Goal: Navigation & Orientation: Find specific page/section

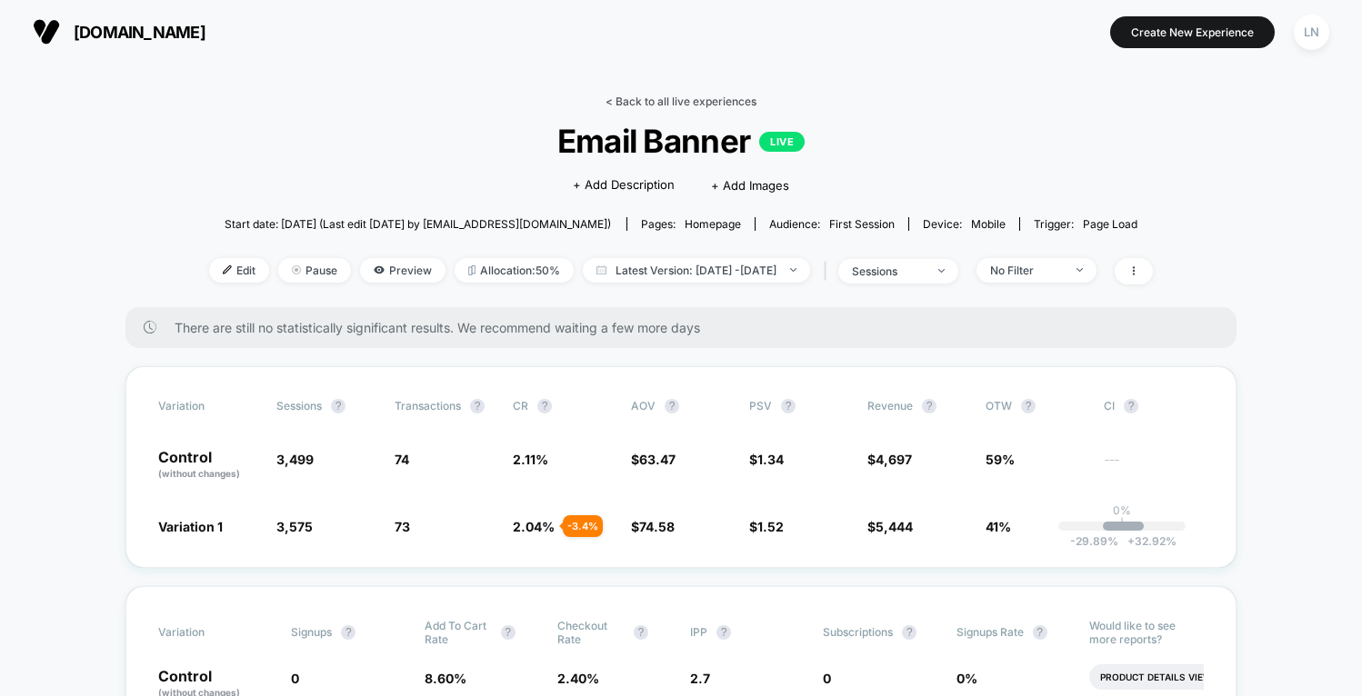
click at [693, 97] on link "< Back to all live experiences" at bounding box center [680, 102] width 151 height 14
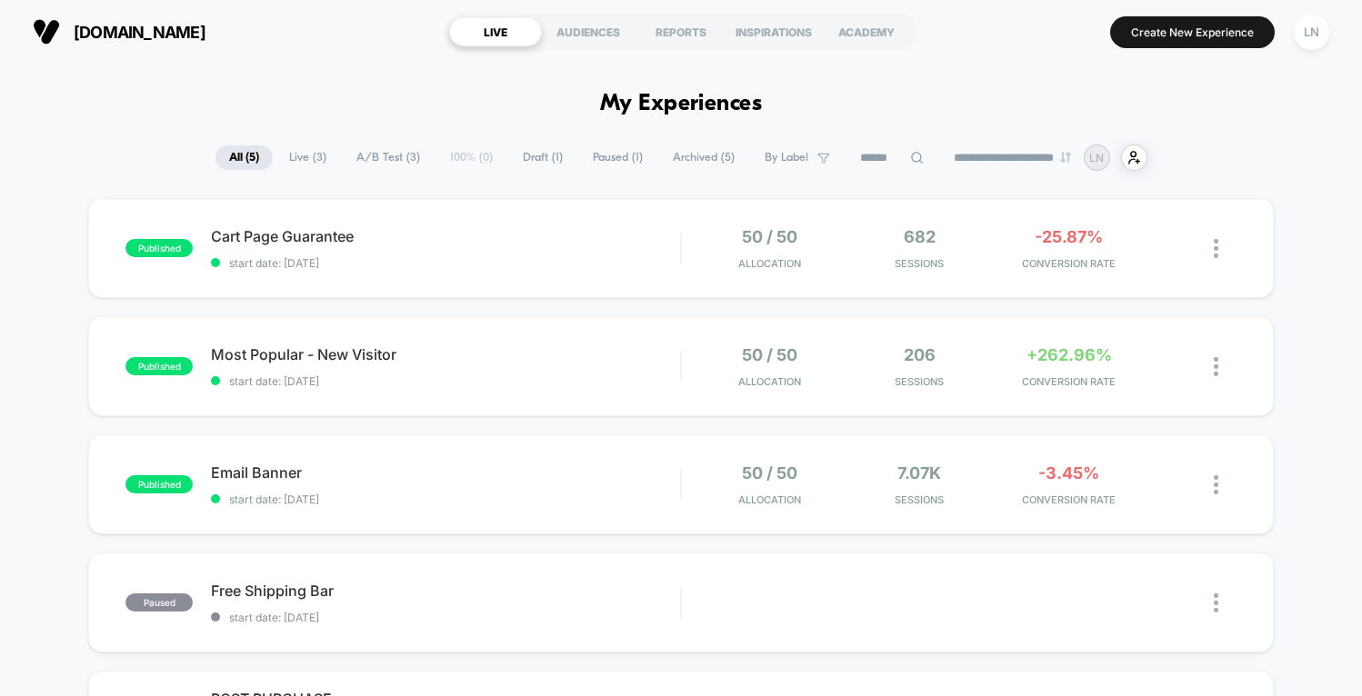
click at [442, 276] on div "published Cart Page Guarantee start date: [DATE] 50 / 50 Allocation 682 Session…" at bounding box center [680, 248] width 1185 height 100
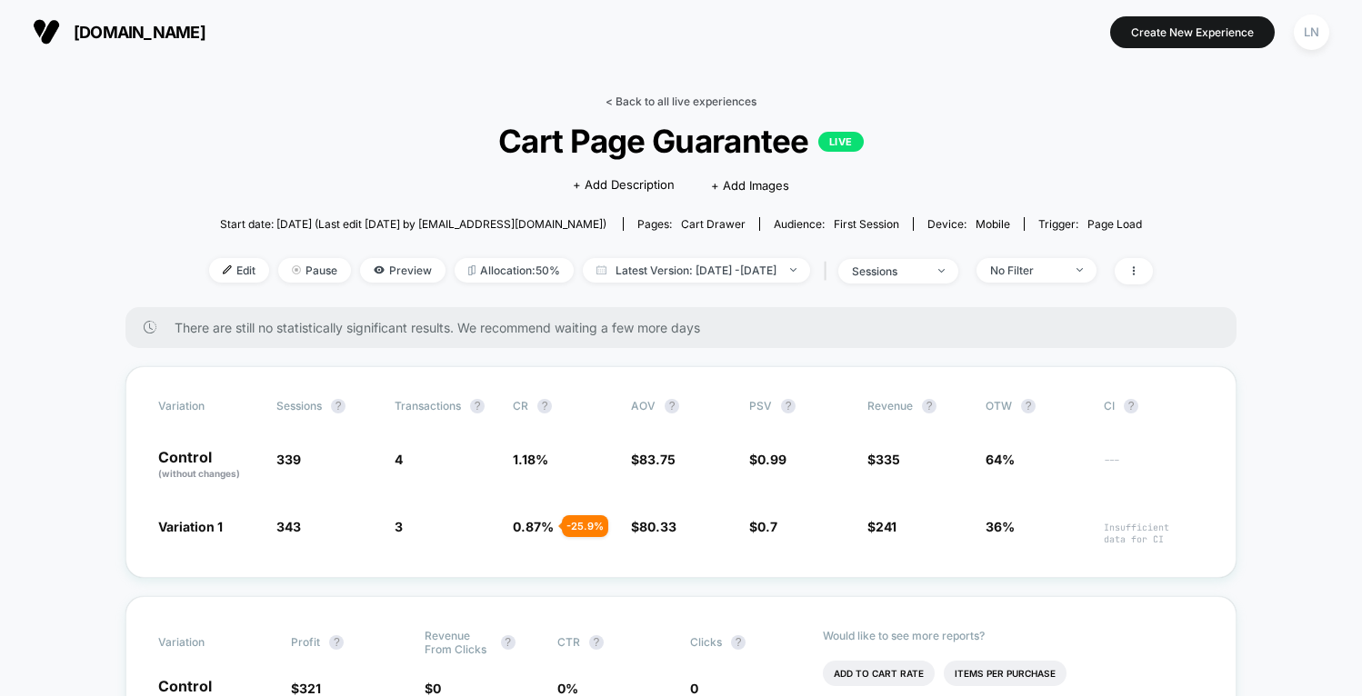
click at [615, 96] on link "< Back to all live experiences" at bounding box center [680, 102] width 151 height 14
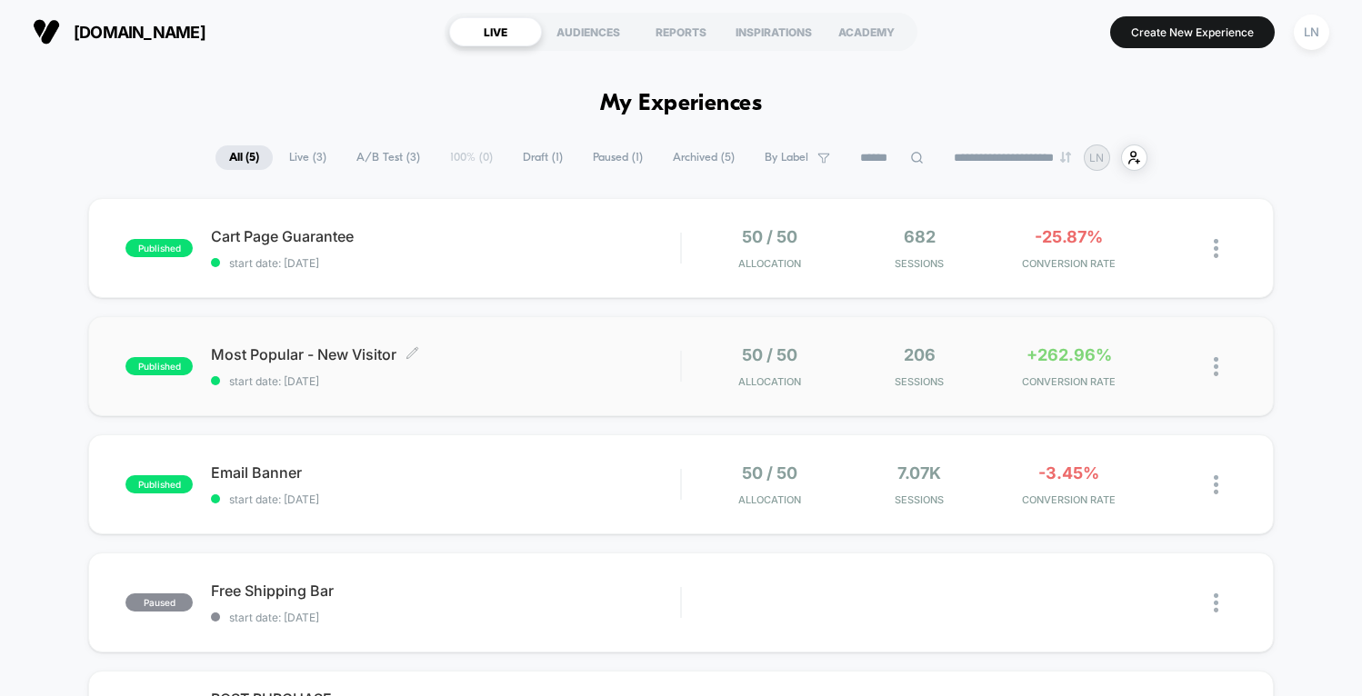
click at [514, 358] on span "Most Popular - New Visitor Click to edit experience details" at bounding box center [445, 354] width 469 height 18
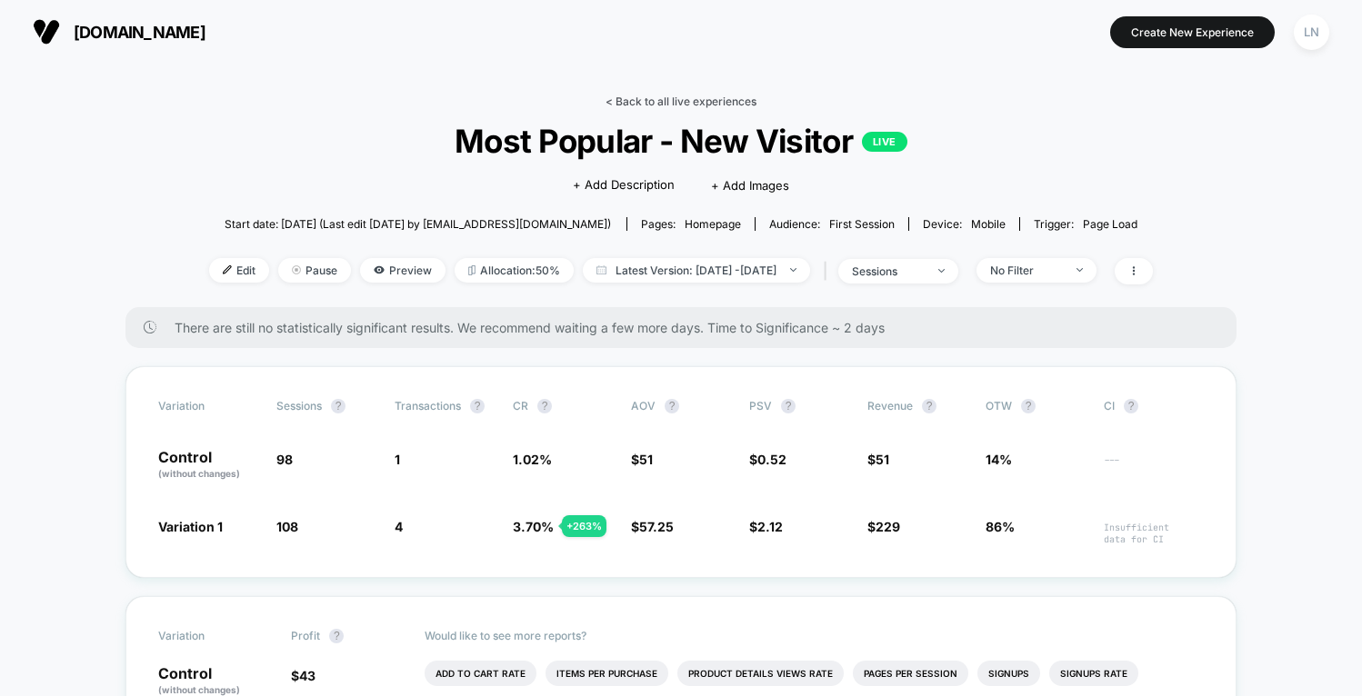
click at [639, 105] on link "< Back to all live experiences" at bounding box center [680, 102] width 151 height 14
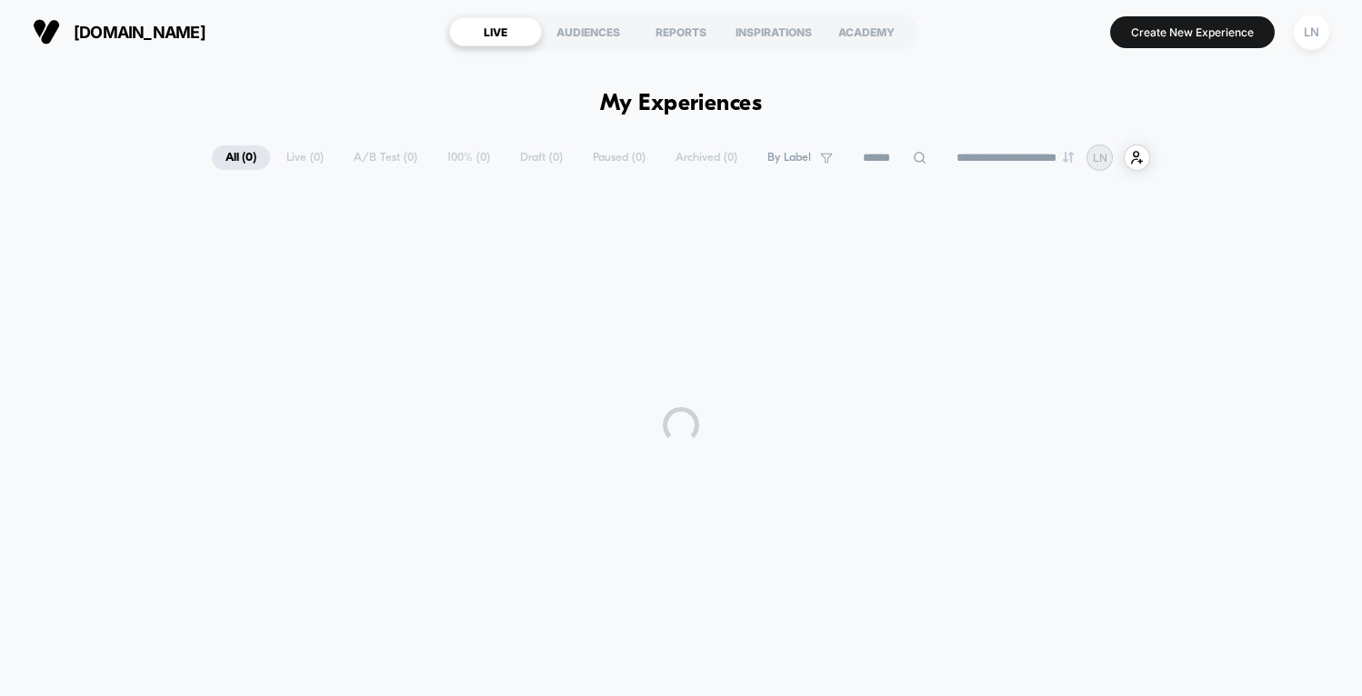
scroll to position [1, 0]
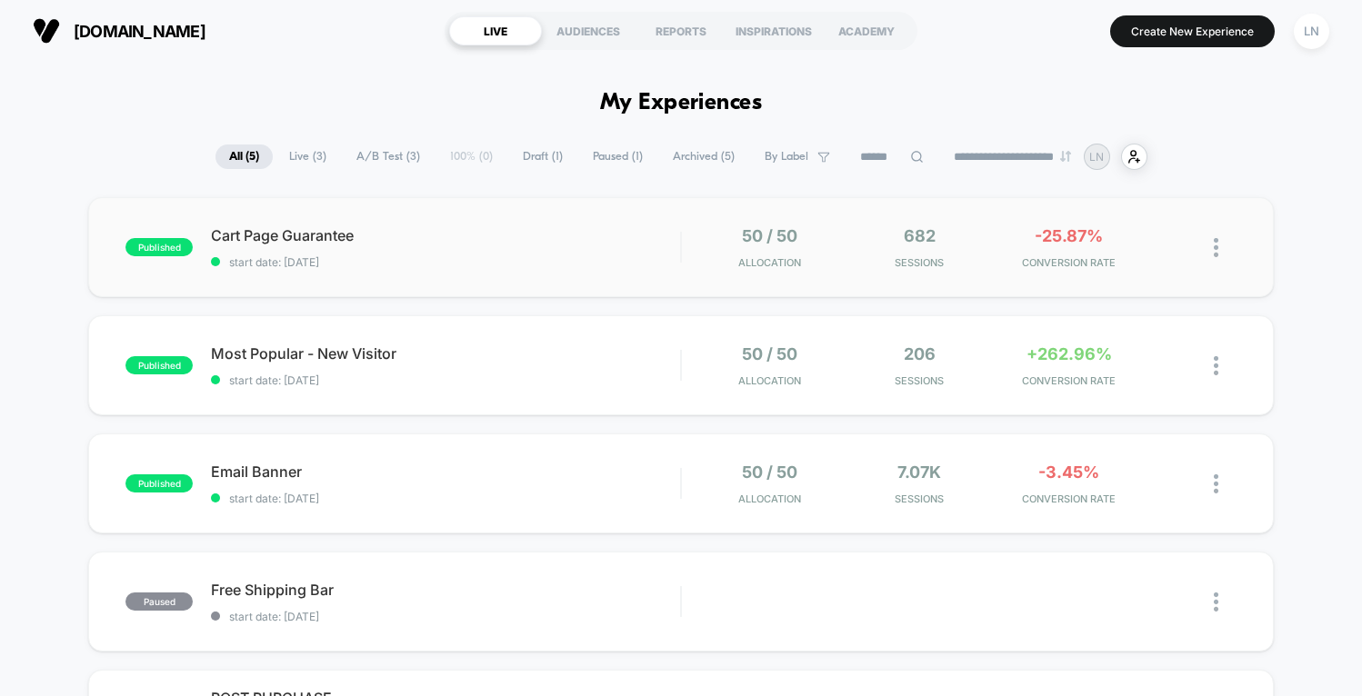
click at [701, 242] on div "50 / 50 Allocation" at bounding box center [770, 247] width 140 height 43
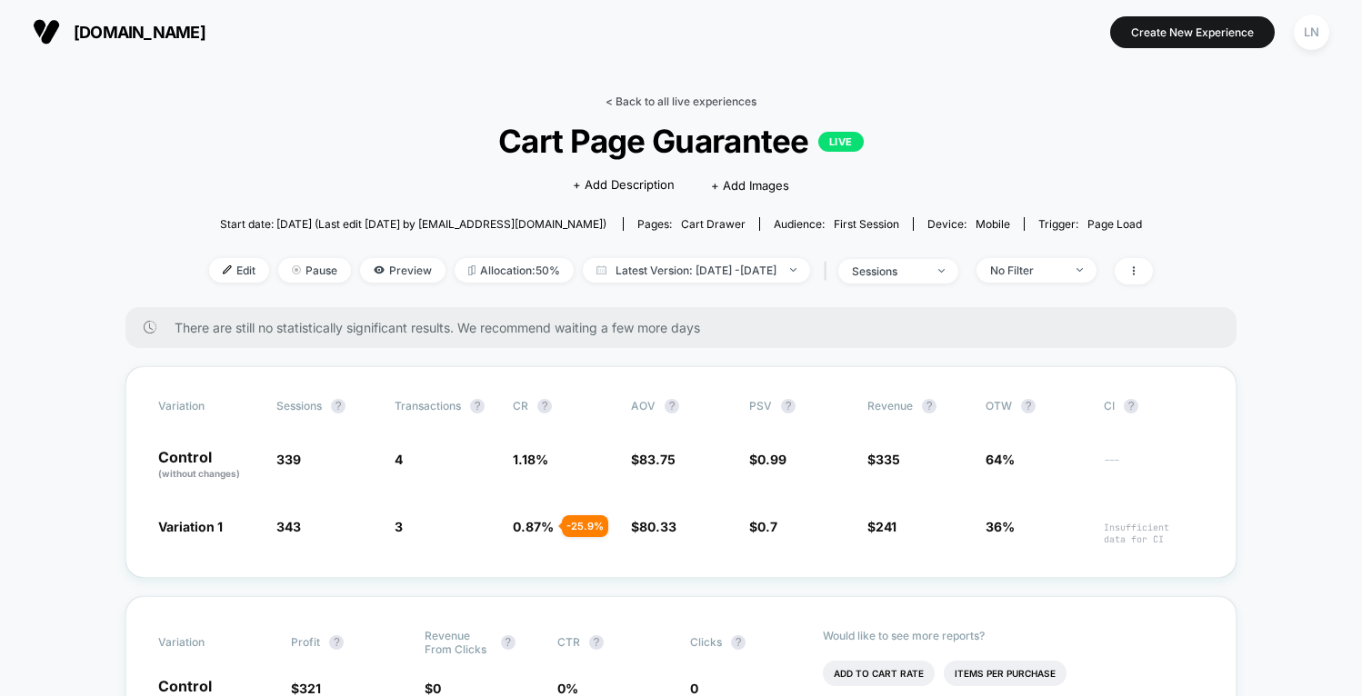
click at [634, 101] on link "< Back to all live experiences" at bounding box center [680, 102] width 151 height 14
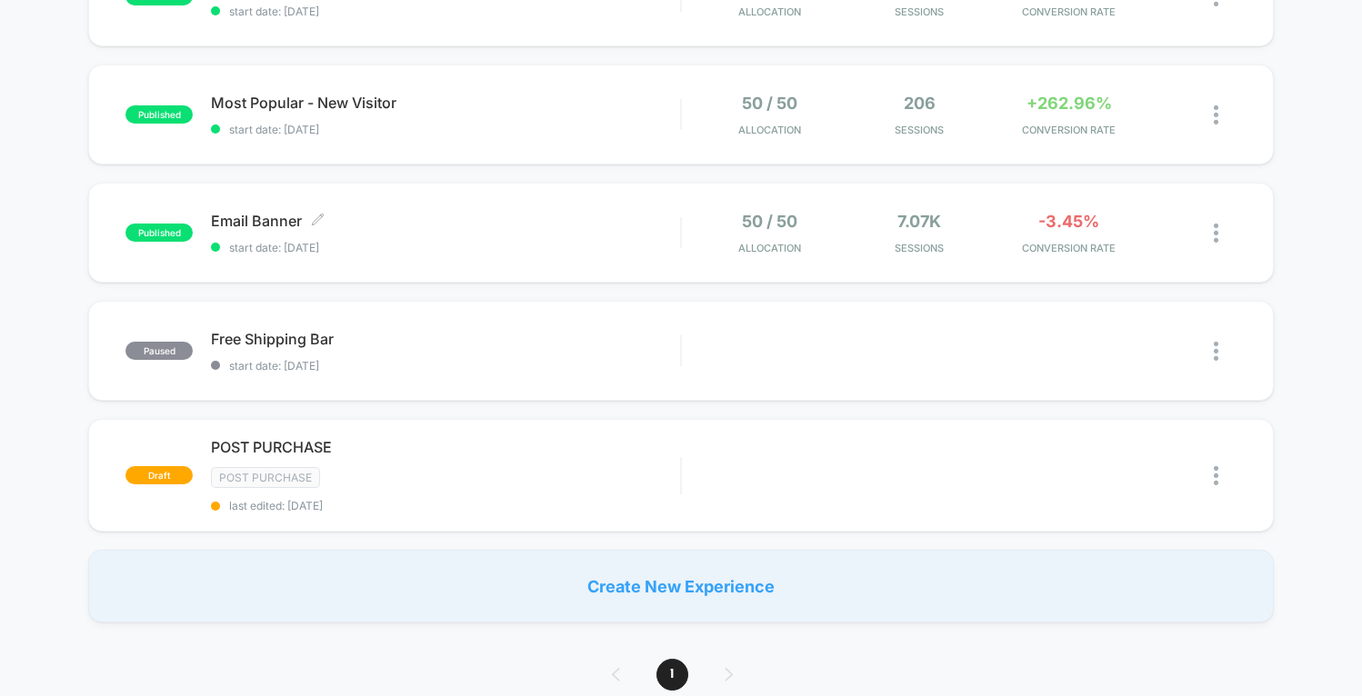
scroll to position [295, 0]
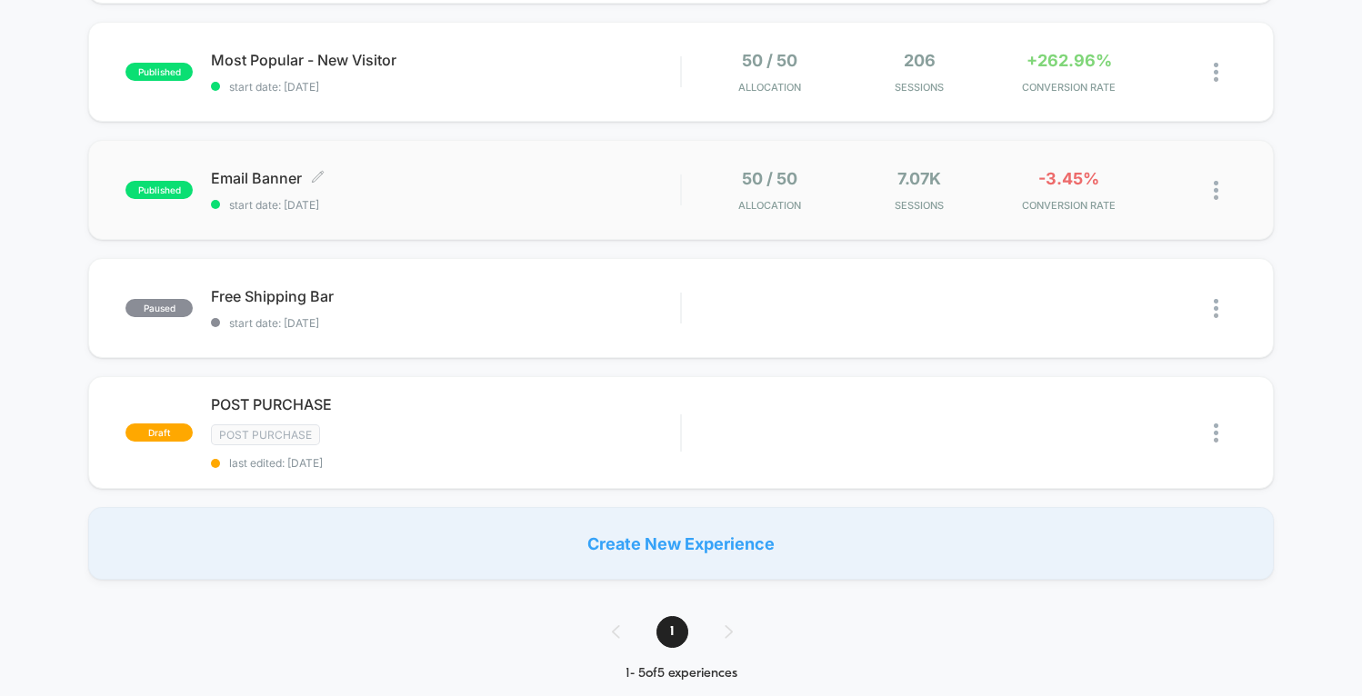
click at [445, 209] on span "start date: [DATE]" at bounding box center [445, 205] width 469 height 14
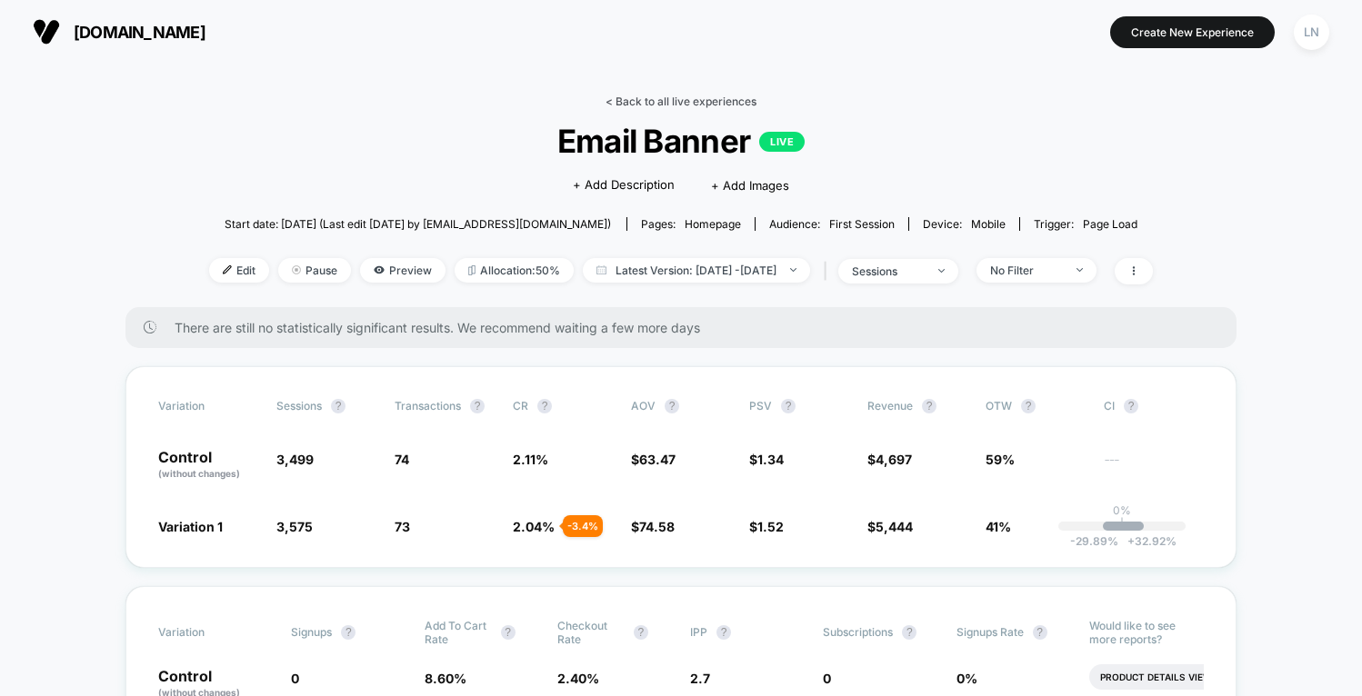
click at [673, 99] on link "< Back to all live experiences" at bounding box center [680, 102] width 151 height 14
